Goal: Task Accomplishment & Management: Use online tool/utility

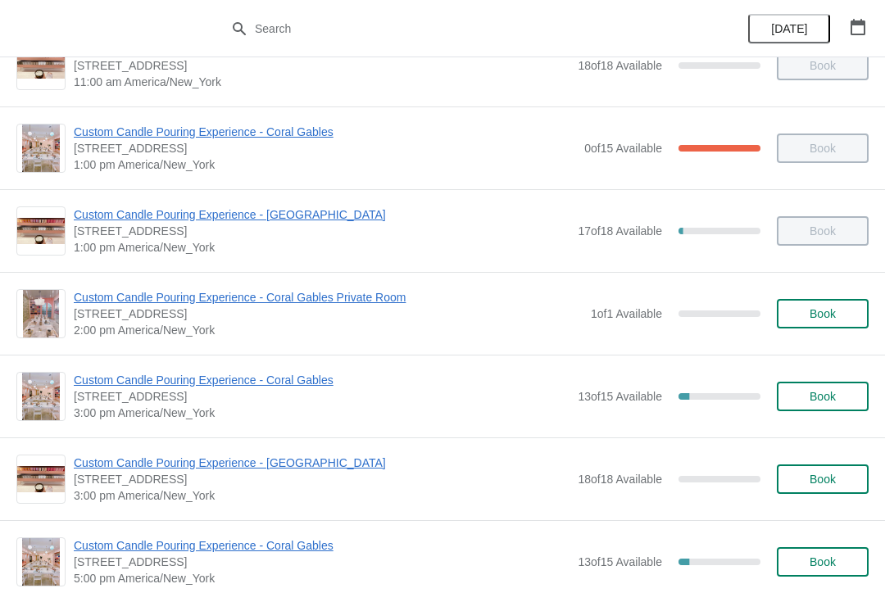
scroll to position [292, 0]
click at [139, 366] on div "Custom Candle Pouring Experience - Coral Gables [STREET_ADDRESS] 3:00 pm Americ…" at bounding box center [442, 397] width 885 height 83
click at [203, 388] on span "Custom Candle Pouring Experience - Coral Gables" at bounding box center [322, 381] width 496 height 16
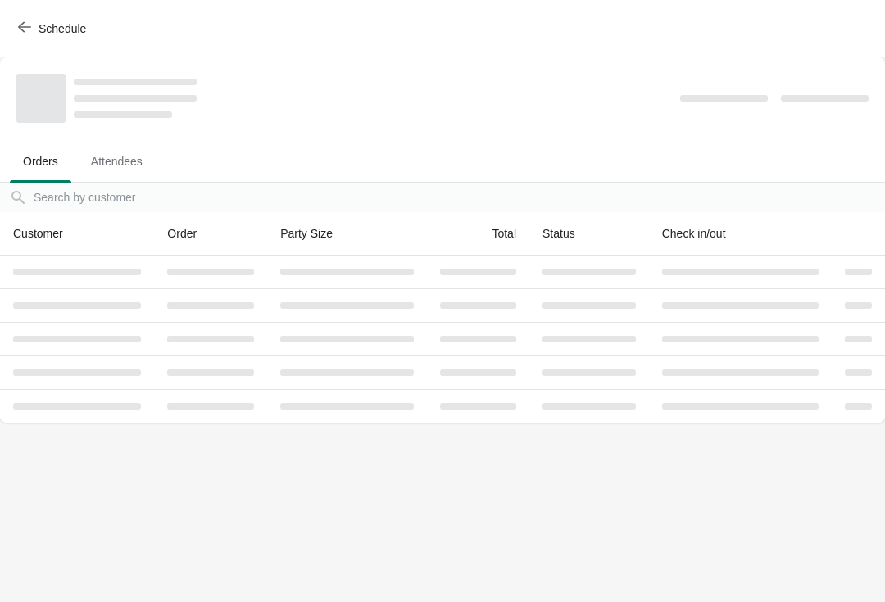
scroll to position [0, 0]
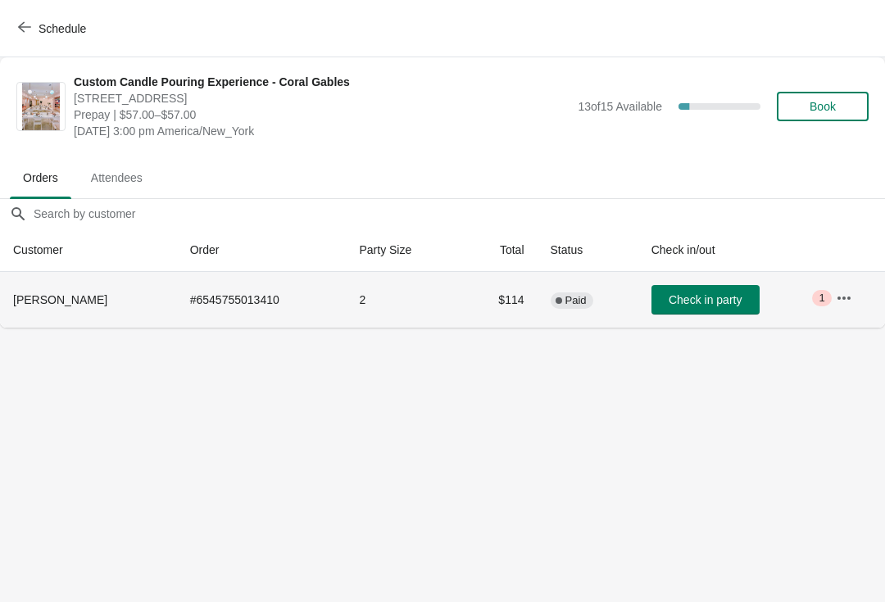
click at [858, 294] on button "button" at bounding box center [844, 299] width 30 height 30
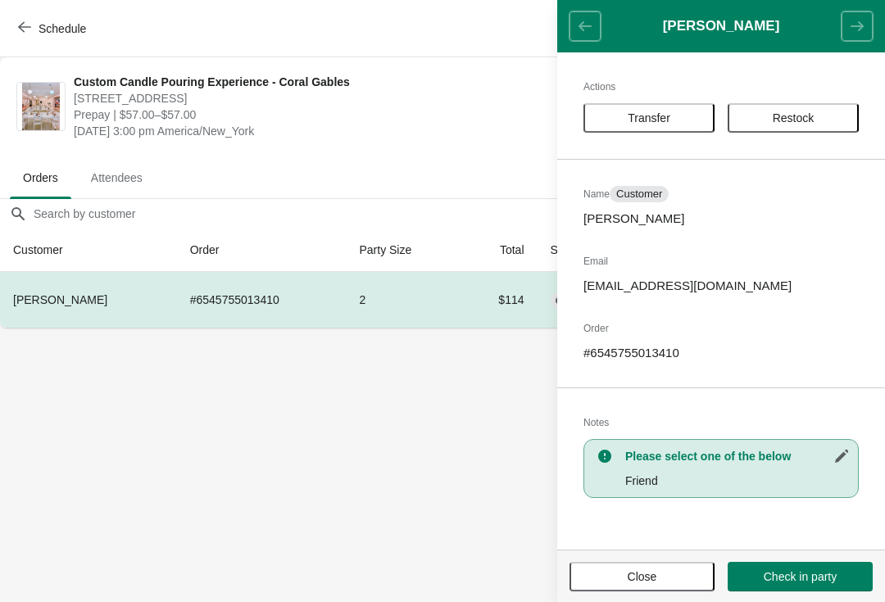
click at [667, 115] on span "Transfer" at bounding box center [649, 117] width 43 height 13
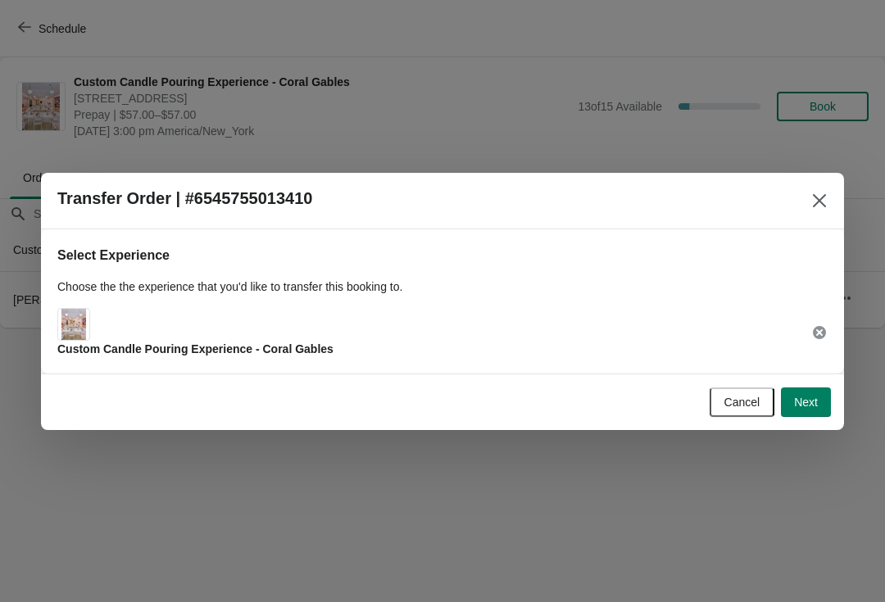
click at [806, 391] on button "Next" at bounding box center [806, 403] width 50 height 30
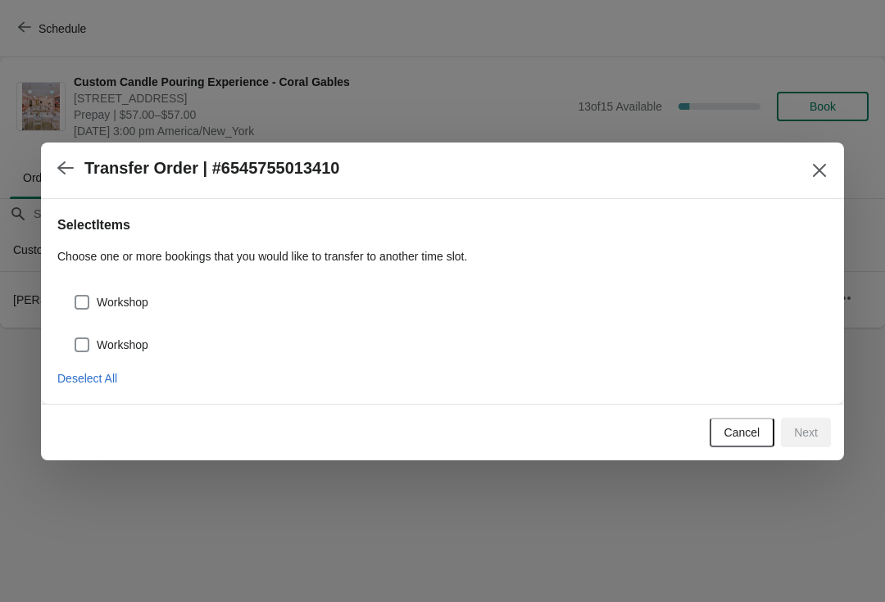
click at [104, 291] on label "Workshop" at bounding box center [111, 302] width 75 height 23
click at [75, 295] on input "Workshop" at bounding box center [75, 295] width 1 height 1
checkbox input "true"
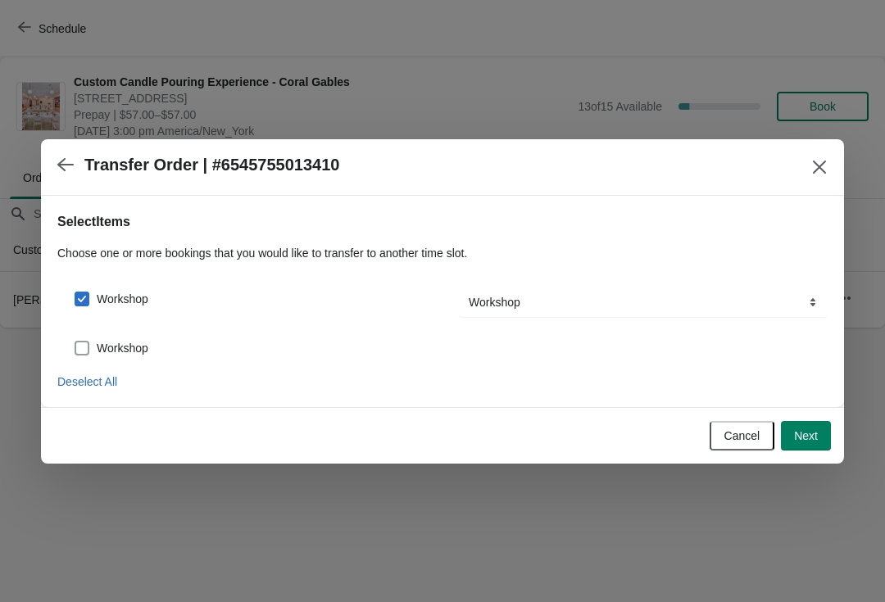
click at [86, 337] on label "Workshop" at bounding box center [111, 348] width 75 height 23
click at [75, 341] on input "Workshop" at bounding box center [75, 341] width 1 height 1
checkbox input "true"
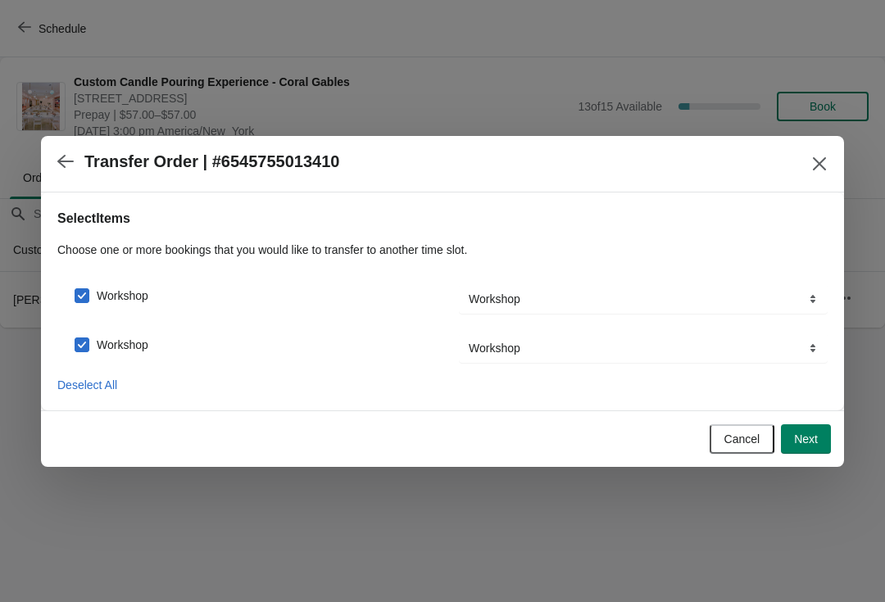
click at [826, 449] on button "Next" at bounding box center [806, 440] width 50 height 30
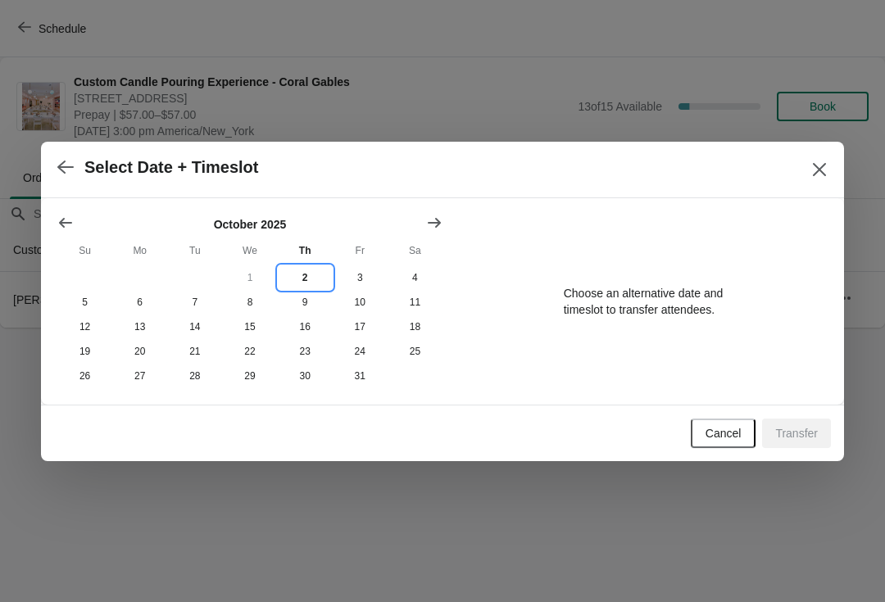
click at [298, 268] on button "2" at bounding box center [305, 278] width 55 height 25
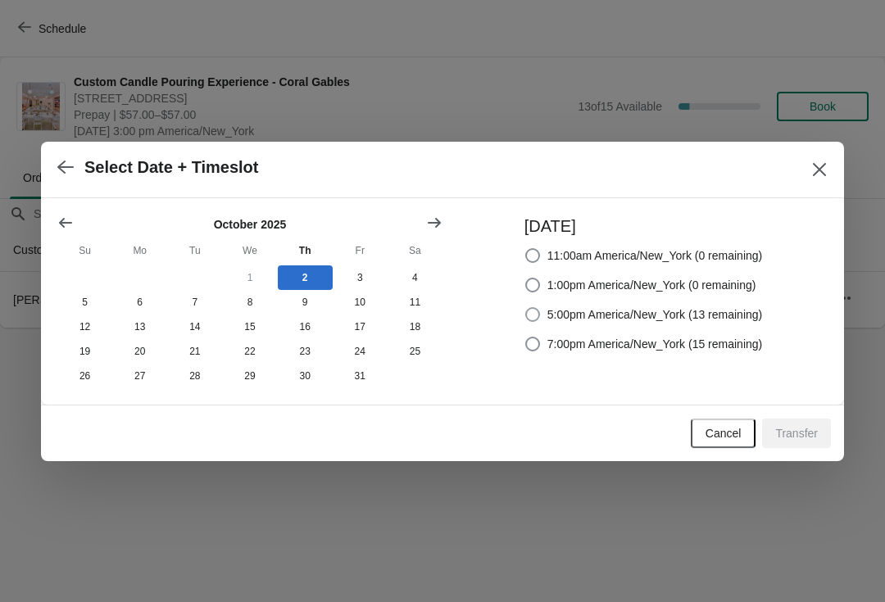
click at [558, 319] on span "5:00pm America/New_York (13 remaining)" at bounding box center [655, 315] width 216 height 16
click at [526, 308] on input "5:00pm America/New_York (13 remaining)" at bounding box center [525, 307] width 1 height 1
radio input "true"
click at [788, 435] on span "Transfer" at bounding box center [796, 433] width 43 height 13
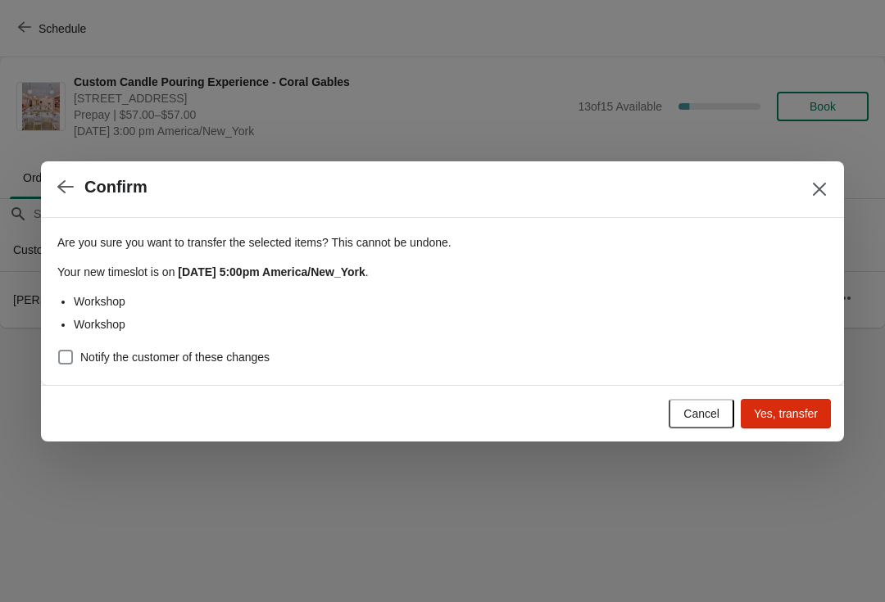
click at [89, 355] on span "Notify the customer of these changes" at bounding box center [174, 357] width 189 height 16
click at [59, 351] on input "Notify the customer of these changes" at bounding box center [58, 350] width 1 height 1
checkbox input "true"
click at [800, 421] on button "Yes, transfer" at bounding box center [786, 414] width 90 height 30
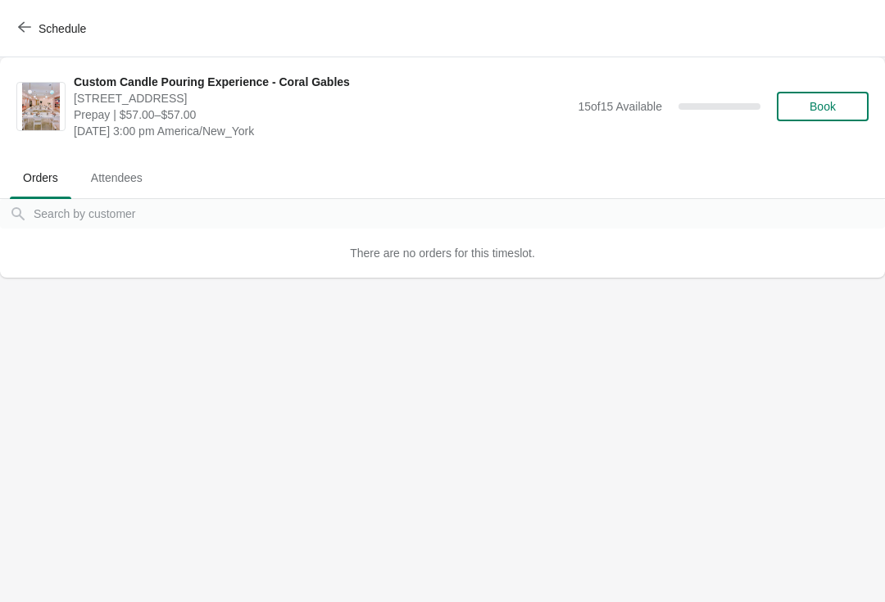
click at [32, 22] on span "Schedule" at bounding box center [53, 28] width 65 height 16
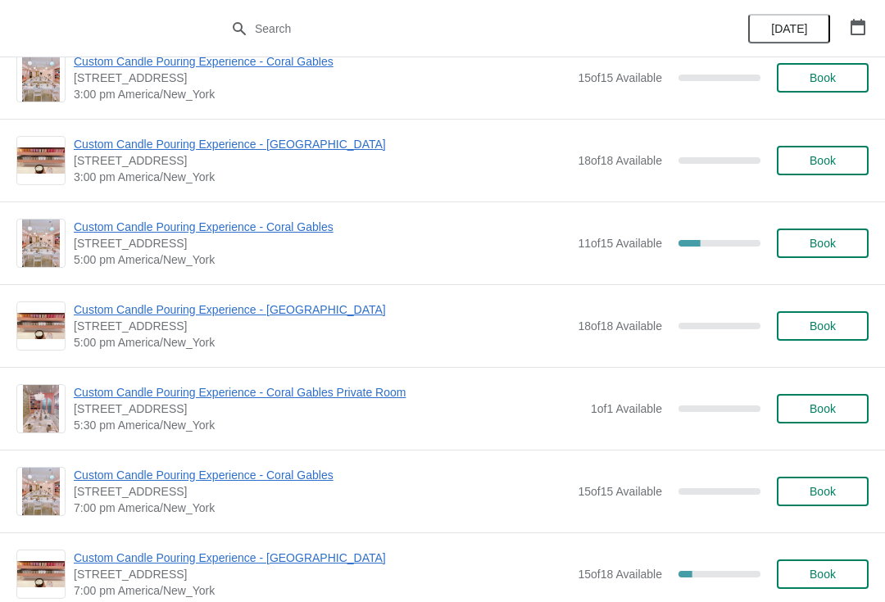
scroll to position [620, 0]
